Goal: Check status: Check status

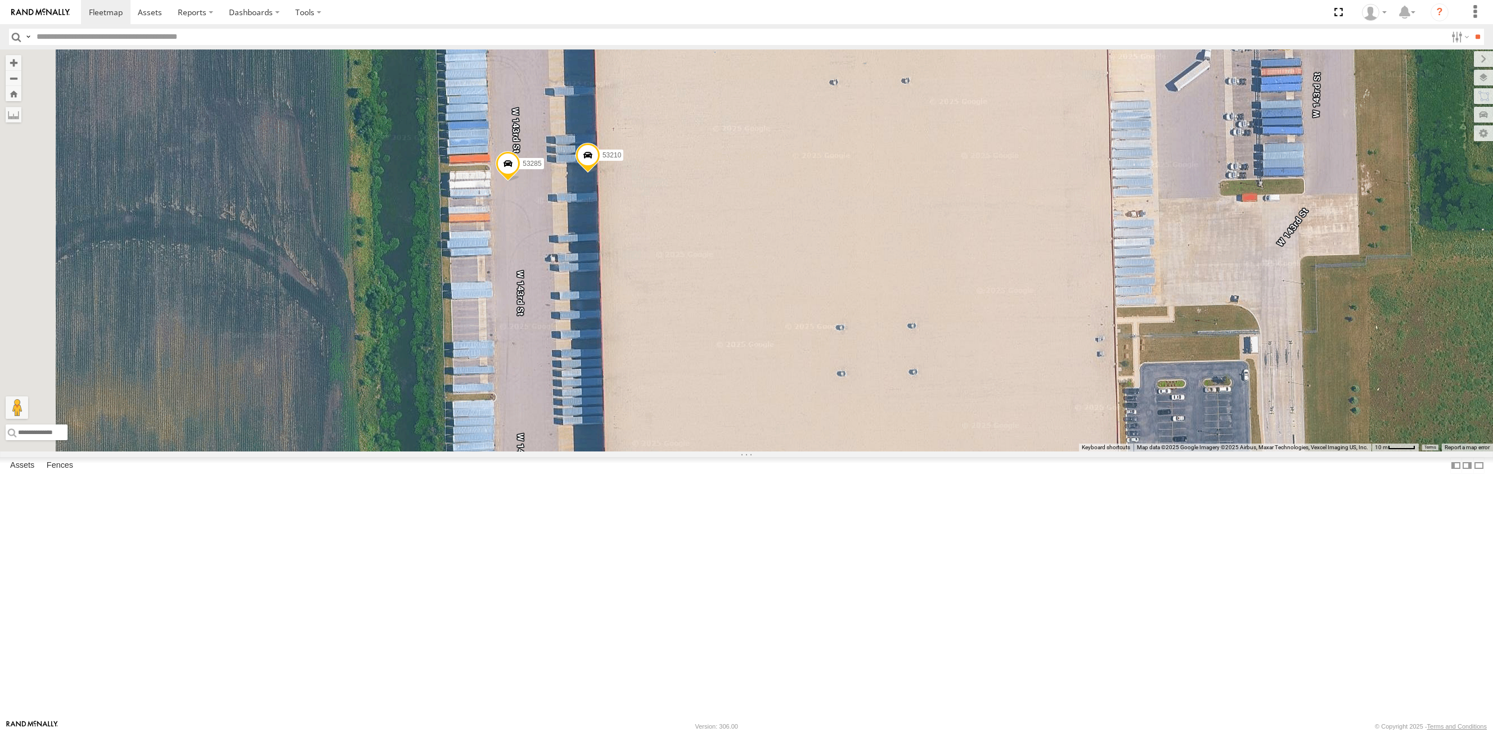
drag, startPoint x: 509, startPoint y: 384, endPoint x: 927, endPoint y: 335, distance: 420.3
click at [927, 335] on div "53271 53223 53230 53151 53258 53203 53239 53238 53102 53133 53139 53217 53137 5…" at bounding box center [746, 251] width 1493 height 402
click at [520, 182] on span at bounding box center [508, 166] width 25 height 30
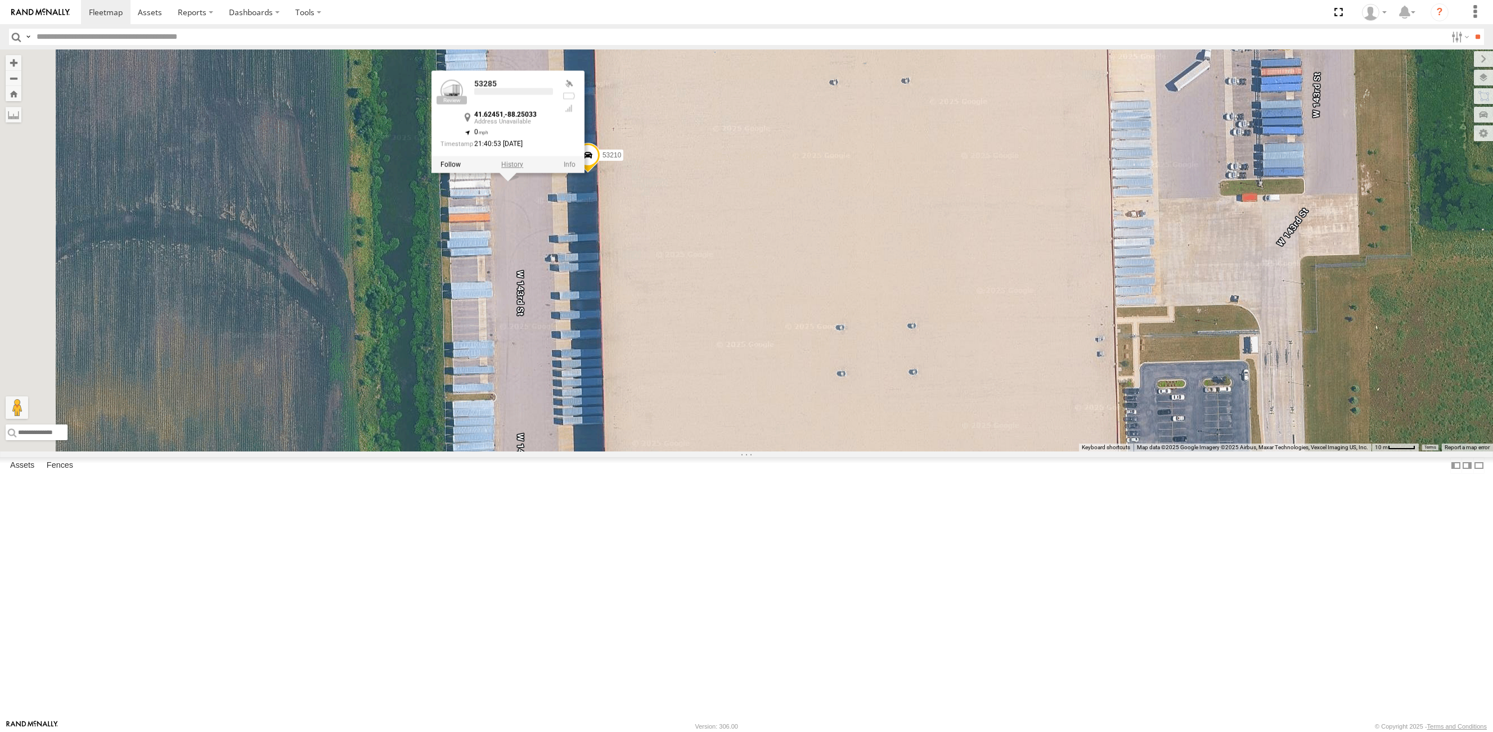
click at [523, 169] on label at bounding box center [512, 165] width 22 height 8
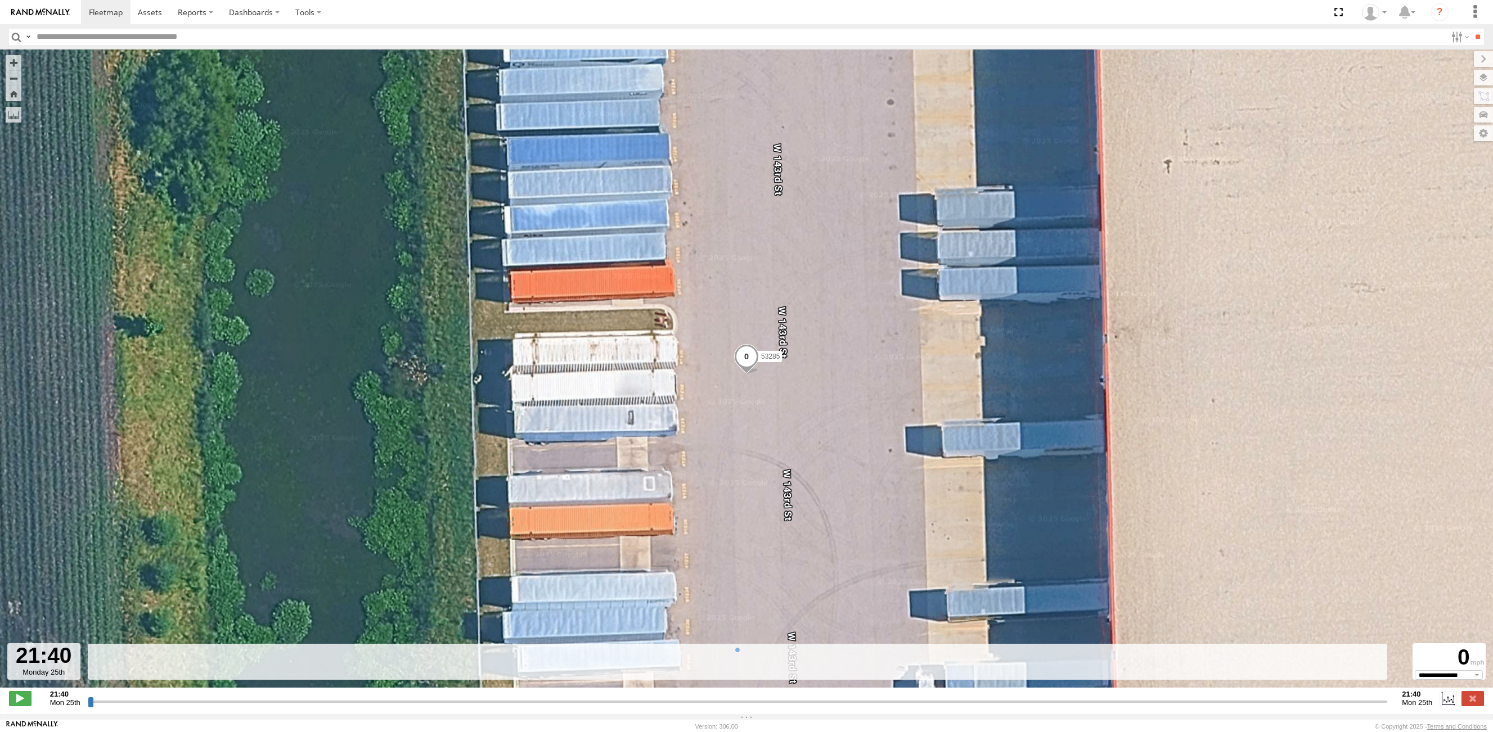
click at [19, 39] on input "button" at bounding box center [16, 37] width 15 height 16
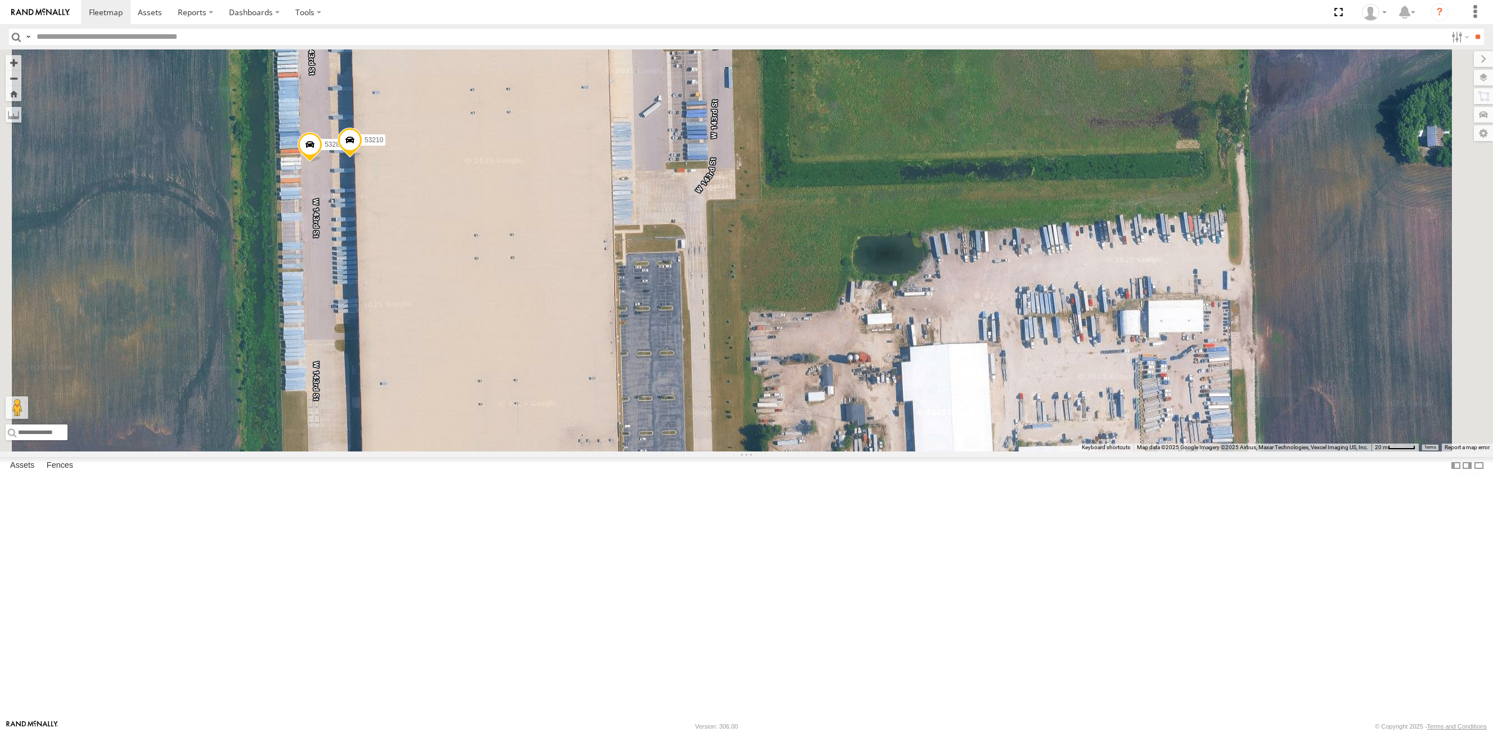
drag, startPoint x: 502, startPoint y: 367, endPoint x: 583, endPoint y: 393, distance: 84.9
click at [583, 393] on div "53243 53271 53263 53147 53216 53223 53272 53230 53229 53151 53222 53233 53258 5…" at bounding box center [746, 251] width 1493 height 402
click at [363, 158] on span at bounding box center [351, 143] width 25 height 30
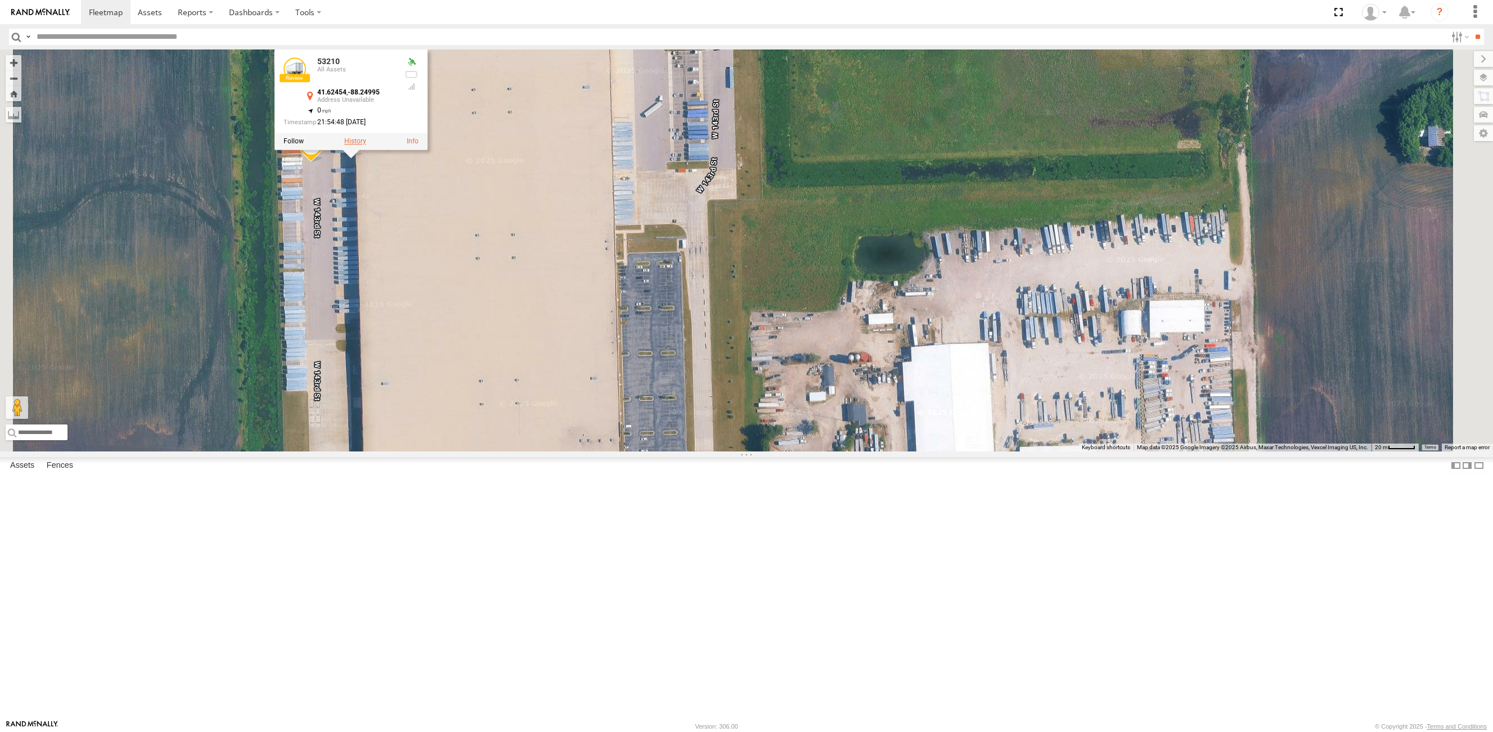
click at [366, 145] on label at bounding box center [355, 141] width 22 height 8
type input "**********"
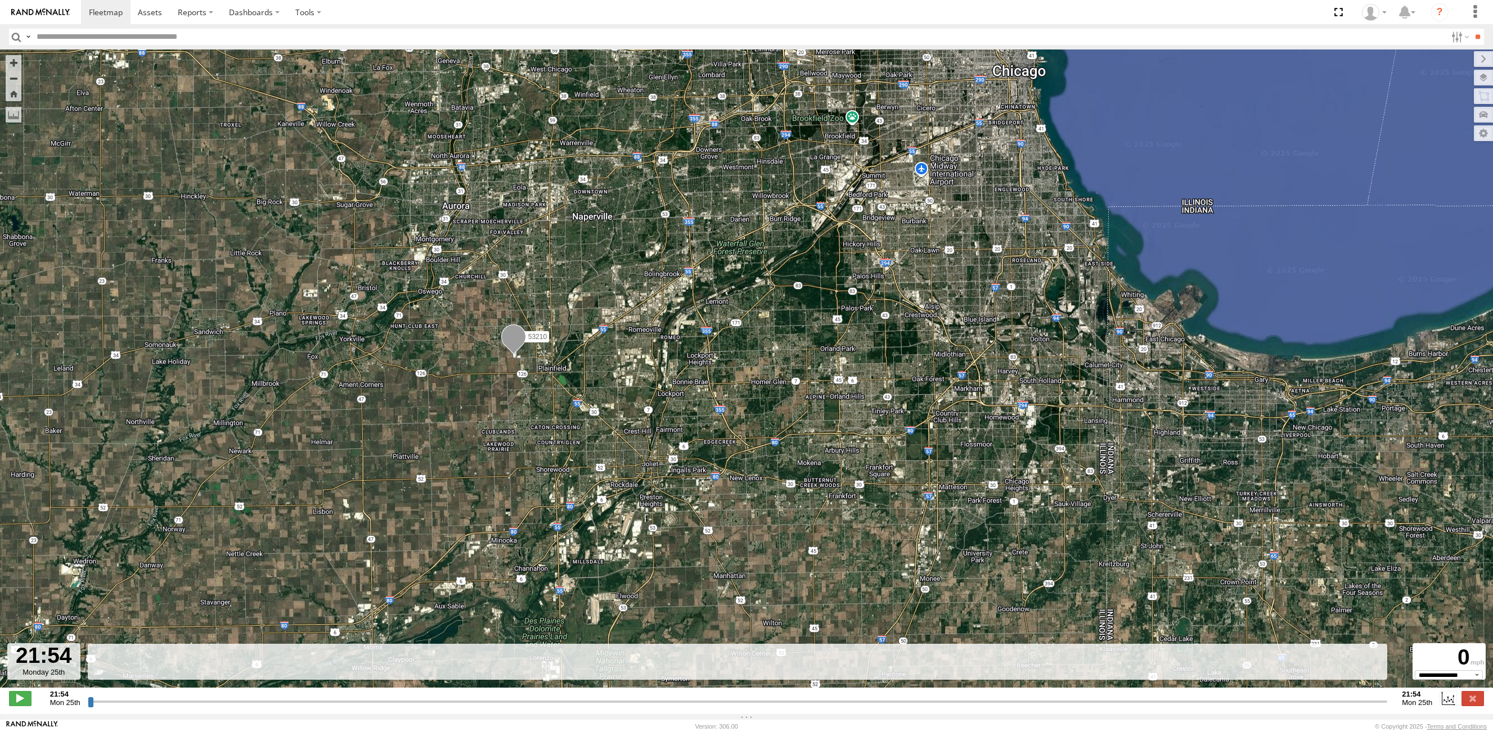
click at [17, 39] on input "button" at bounding box center [16, 37] width 15 height 16
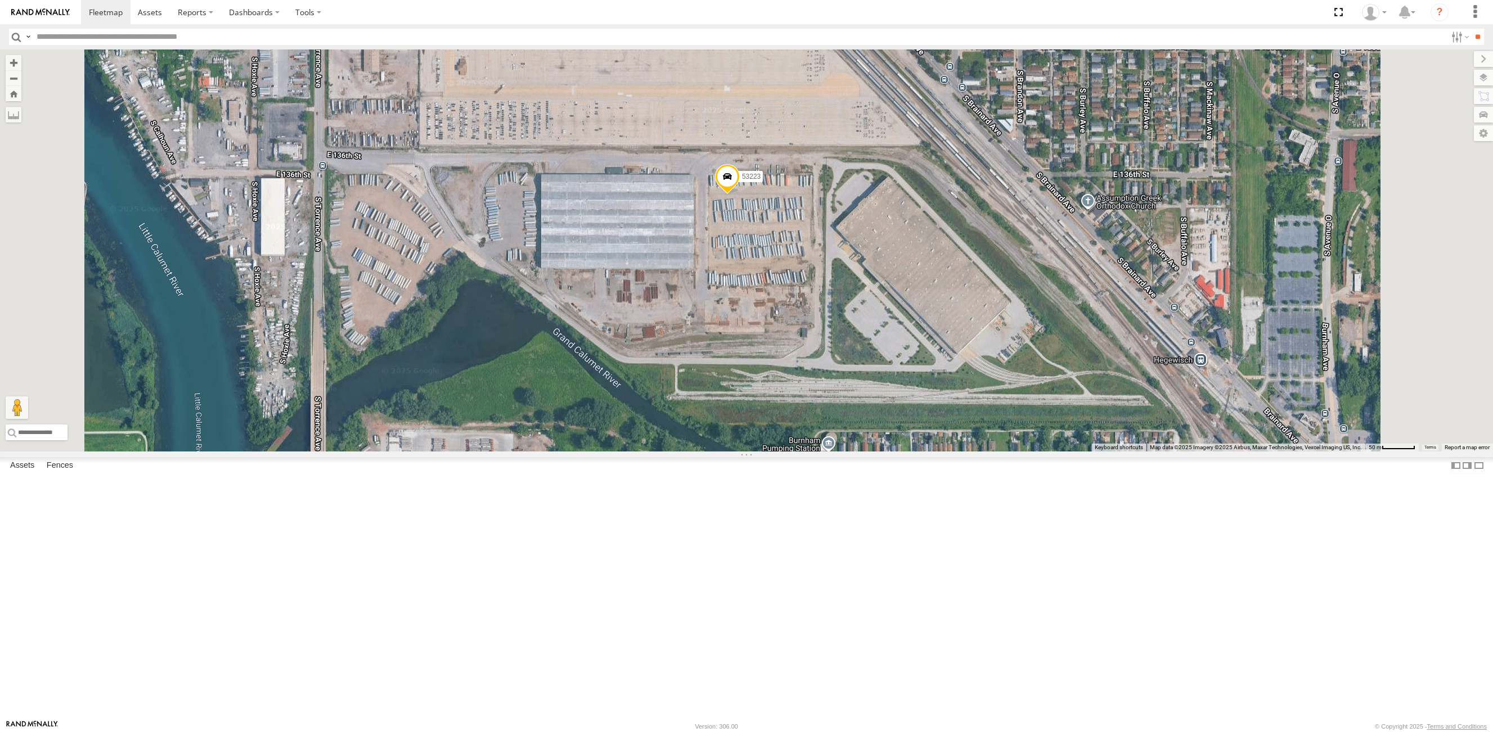
drag, startPoint x: 727, startPoint y: 474, endPoint x: 463, endPoint y: 671, distance: 328.9
click at [761, 449] on div "53206 53215 53243 53234 53271 53263 53147 53280 53216 53242 53255 53106 53223 5…" at bounding box center [746, 251] width 1493 height 402
